Goal: Find specific page/section: Find specific page/section

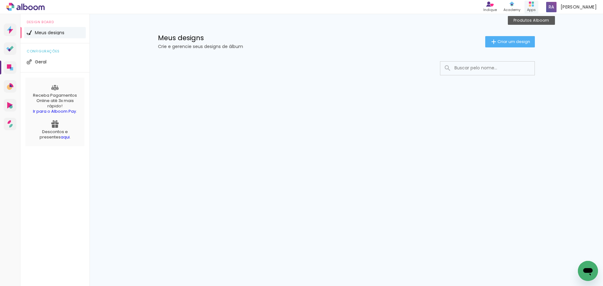
click at [534, 5] on rect at bounding box center [533, 5] width 2 height 2
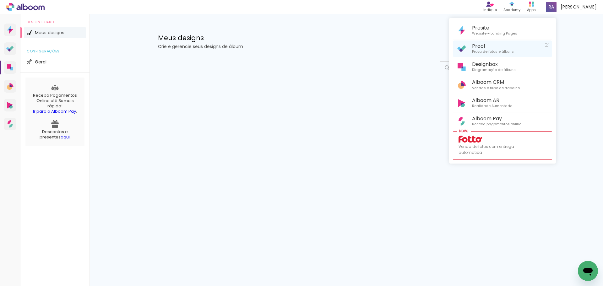
click at [485, 48] on span "Proof" at bounding box center [493, 46] width 42 height 6
